Goal: Task Accomplishment & Management: Use online tool/utility

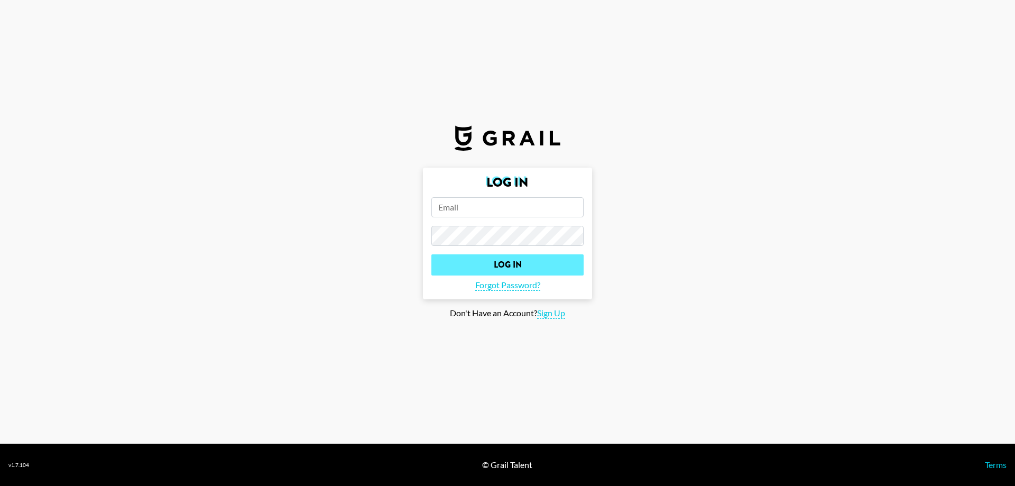
type input "[EMAIL_ADDRESS][DOMAIN_NAME]"
click at [525, 263] on input "Log In" at bounding box center [507, 264] width 152 height 21
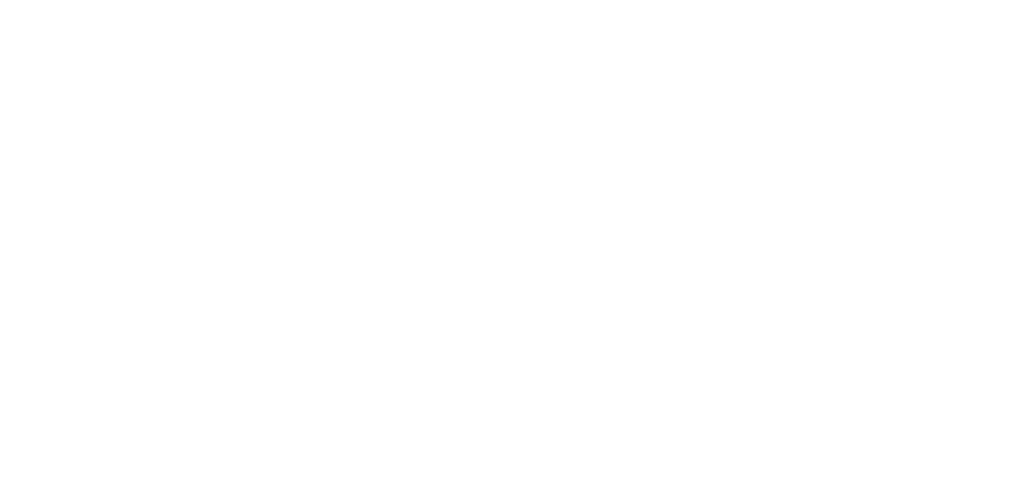
select select "Song"
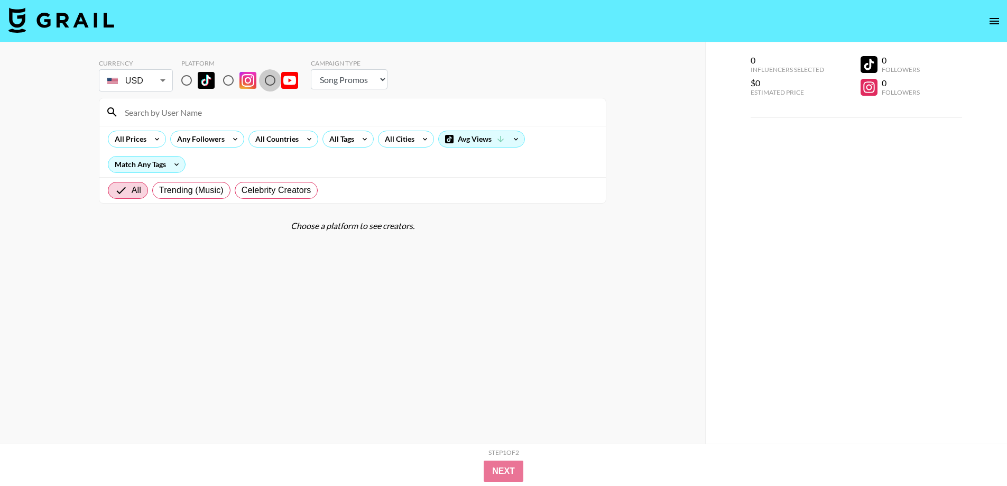
click at [269, 81] on input "radio" at bounding box center [270, 80] width 22 height 22
radio input "true"
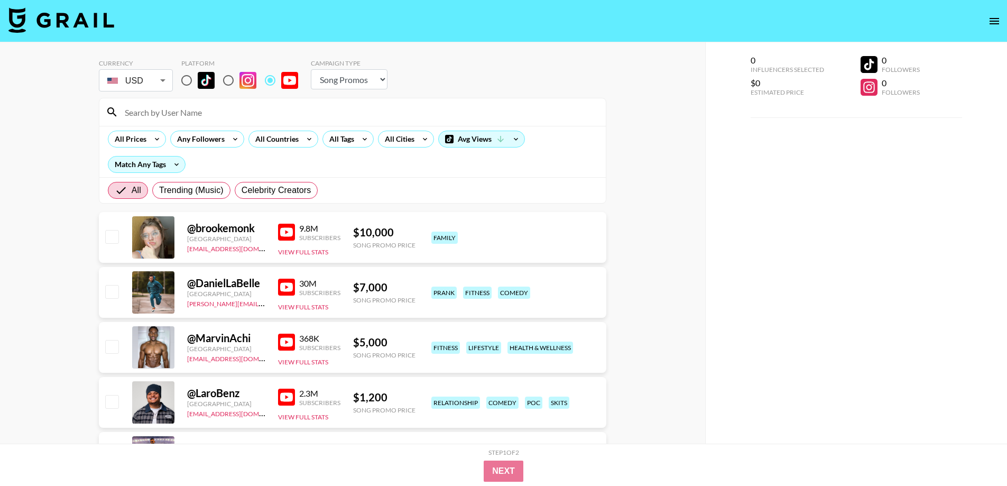
click at [273, 110] on input at bounding box center [358, 112] width 481 height 17
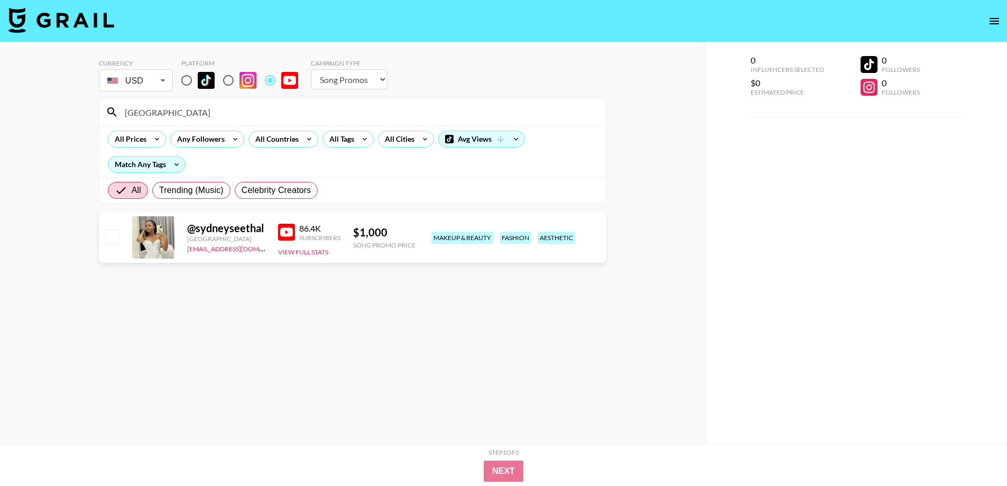
type input "[GEOGRAPHIC_DATA]"
click at [290, 230] on img at bounding box center [286, 232] width 17 height 17
click at [769, 321] on div "0 Influencers Selected $0 Estimated Price 0 Followers 0 Followers" at bounding box center [856, 263] width 302 height 443
drag, startPoint x: 0, startPoint y: 72, endPoint x: 81, endPoint y: 4, distance: 105.8
click at [7, 66] on div "Currency USD USD ​ Platform Campaign Type Choose Type... Song Promos Brand Prom…" at bounding box center [352, 263] width 705 height 443
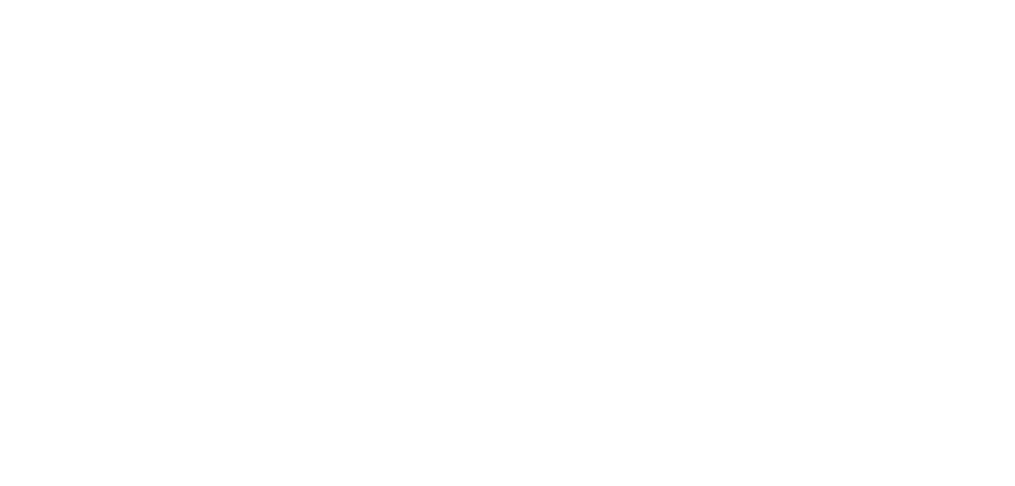
select select "Song"
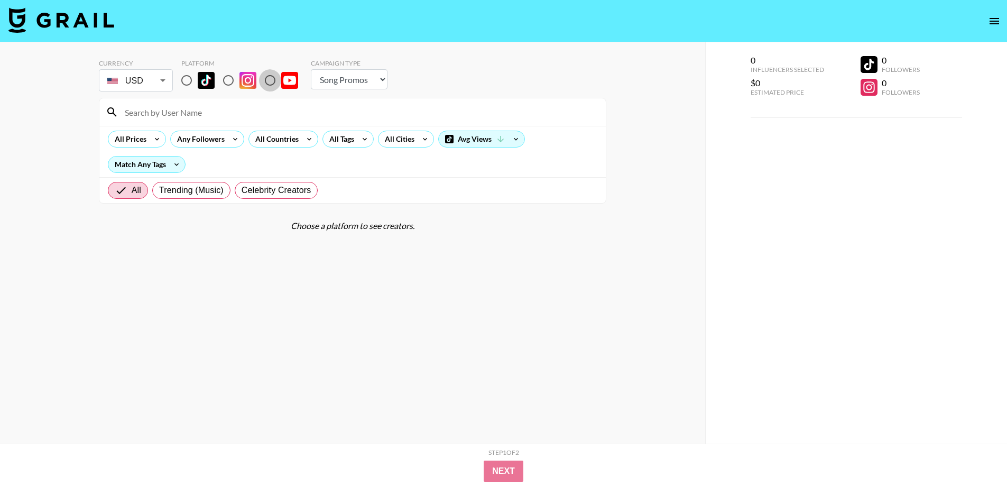
click at [265, 80] on input "radio" at bounding box center [270, 80] width 22 height 22
radio input "true"
click at [271, 113] on input at bounding box center [358, 112] width 481 height 17
paste input "MaynardsTV"
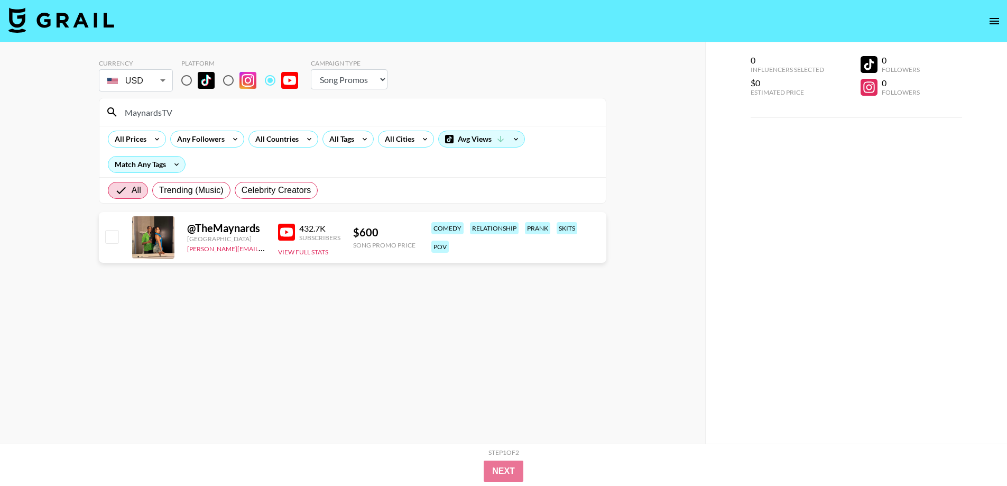
type input "MaynardsTV"
click at [803, 258] on div "0 Influencers Selected $0 Estimated Price 0 Followers 0 Followers" at bounding box center [856, 263] width 302 height 443
click at [191, 82] on input "radio" at bounding box center [186, 80] width 22 height 22
radio input "true"
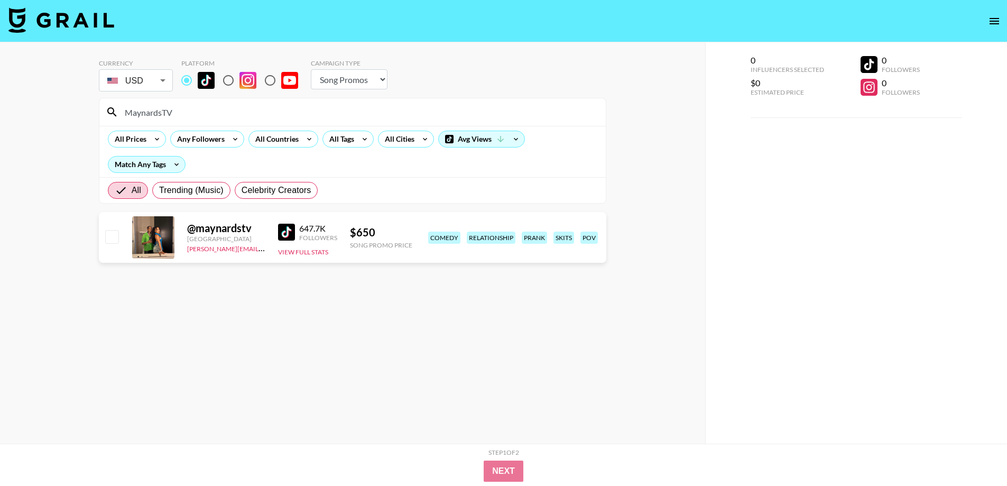
click at [192, 117] on input "MaynardsTV" at bounding box center [358, 112] width 481 height 17
paste input "festivalstyled"
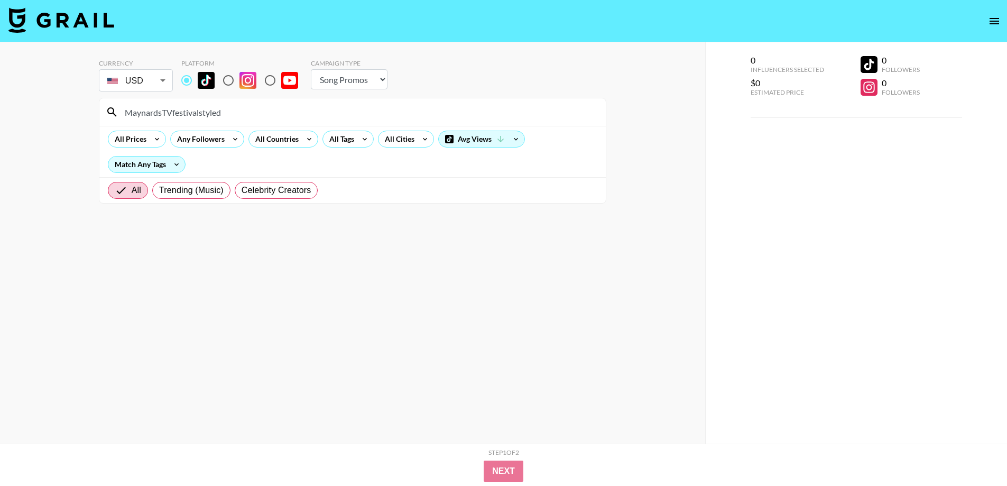
click at [192, 117] on input "MaynardsTVfestivalstyled" at bounding box center [358, 112] width 481 height 17
paste input
click at [199, 115] on input "festivalstyled" at bounding box center [358, 112] width 481 height 17
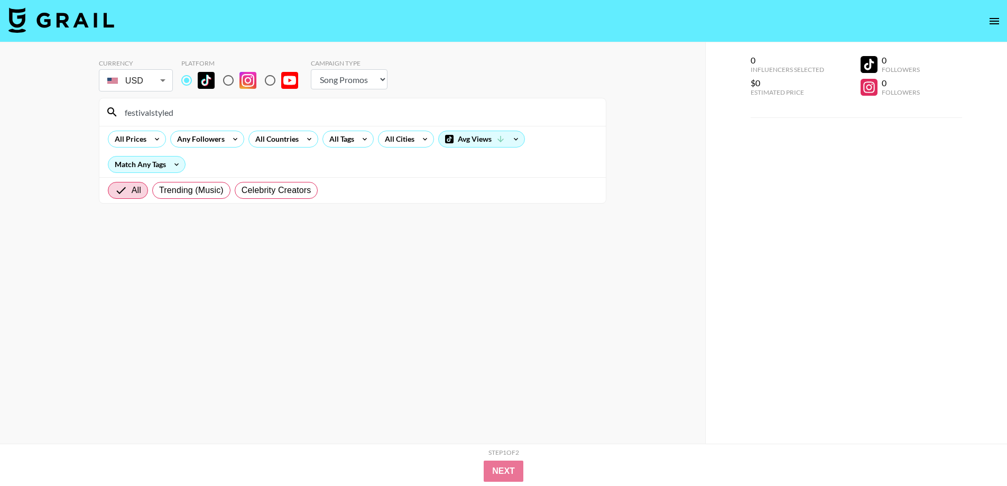
type input "festivalstyled"
click at [215, 106] on input "festivalstyled" at bounding box center [358, 112] width 481 height 17
click at [210, 114] on input "festivalstyled" at bounding box center [358, 112] width 481 height 17
click at [231, 85] on input "radio" at bounding box center [228, 80] width 22 height 22
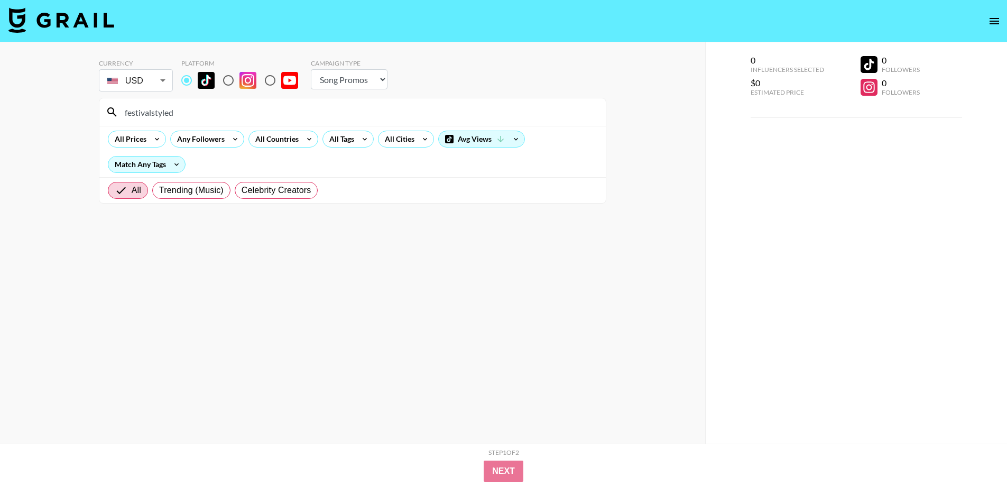
radio input "true"
click at [225, 117] on input "festivalstyled" at bounding box center [358, 112] width 481 height 17
click at [268, 81] on input "radio" at bounding box center [270, 80] width 22 height 22
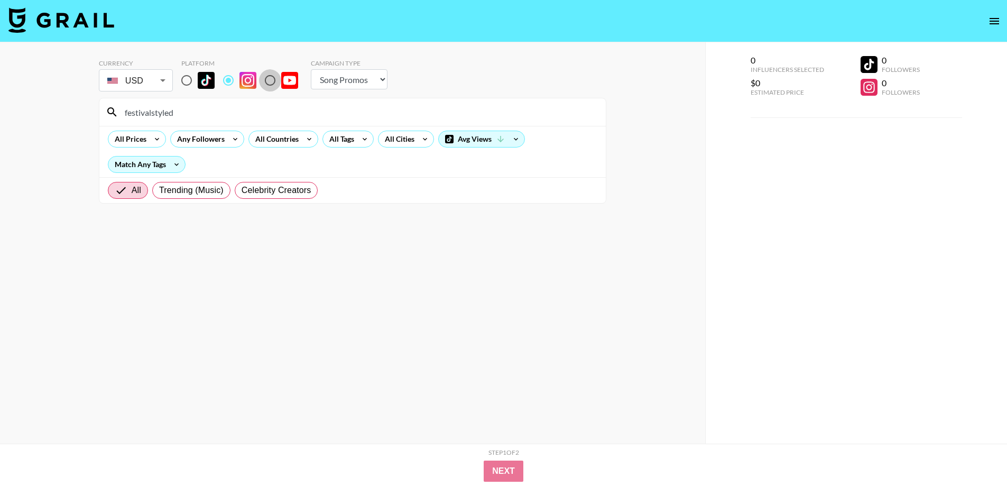
radio input "true"
